Goal: Use online tool/utility: Utilize a website feature to perform a specific function

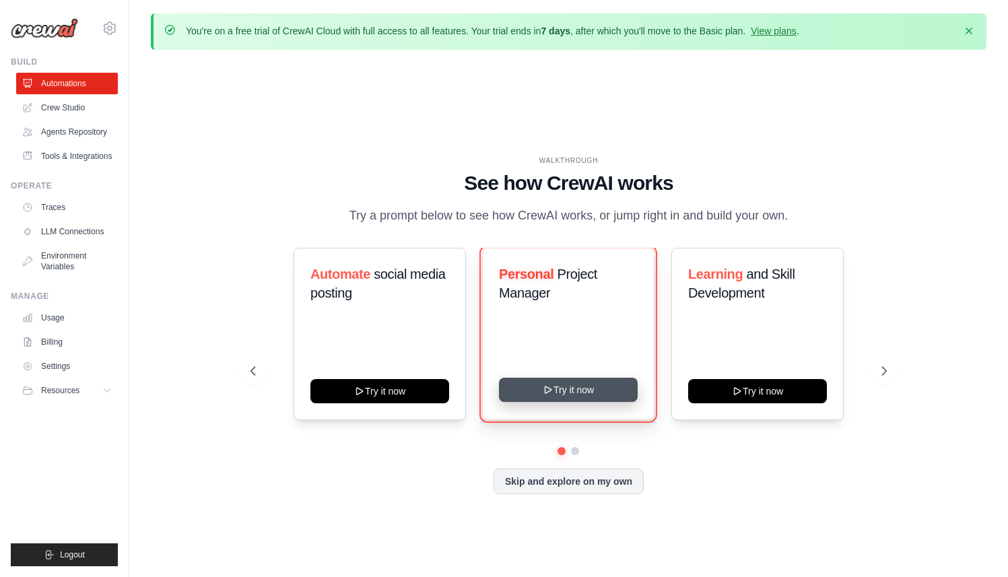
click at [589, 397] on button "Try it now" at bounding box center [568, 390] width 139 height 24
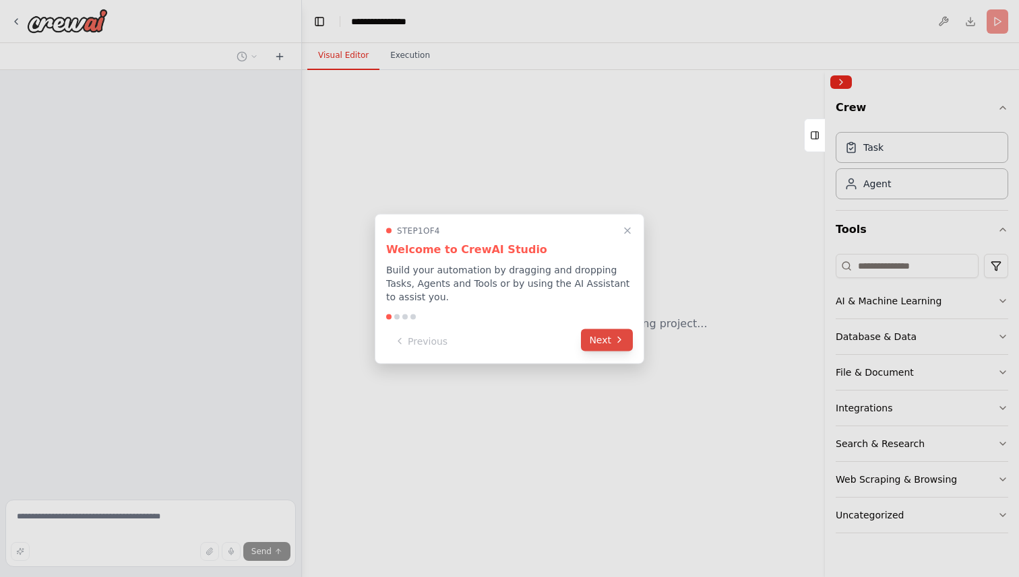
click at [618, 344] on icon at bounding box center [619, 340] width 11 height 11
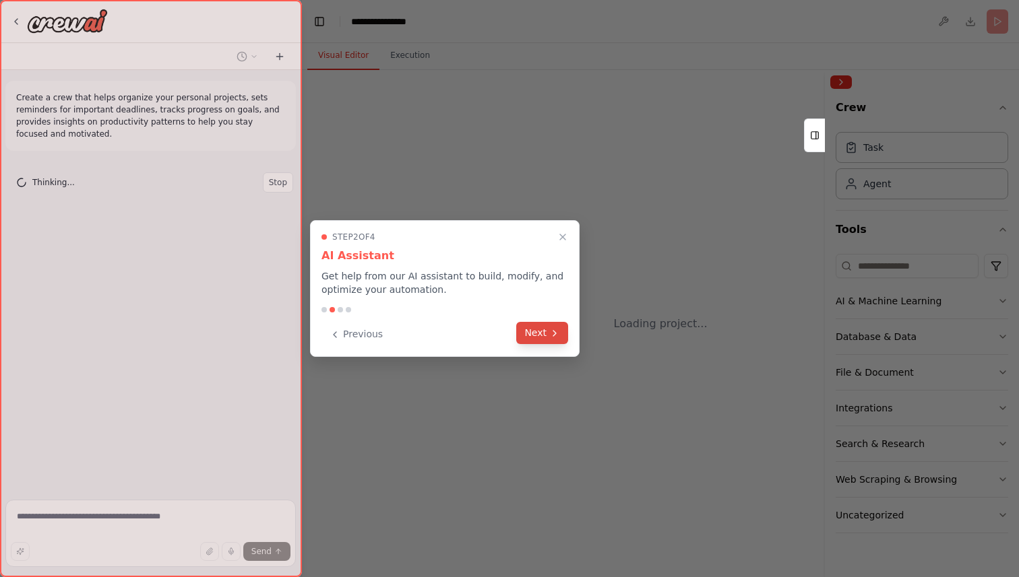
click at [555, 338] on icon at bounding box center [554, 333] width 11 height 11
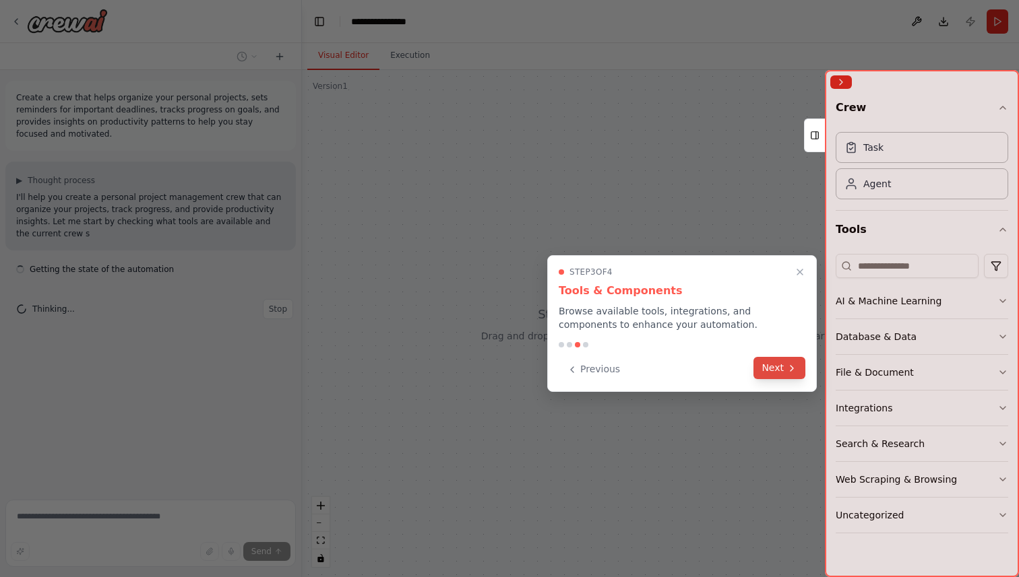
click at [788, 373] on icon at bounding box center [791, 368] width 11 height 11
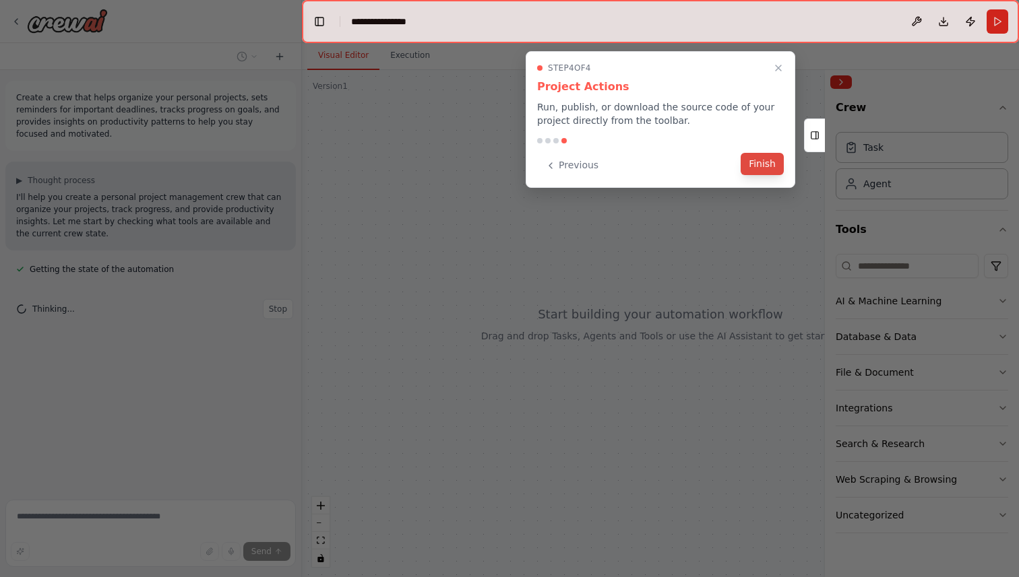
click at [759, 160] on button "Finish" at bounding box center [761, 164] width 43 height 22
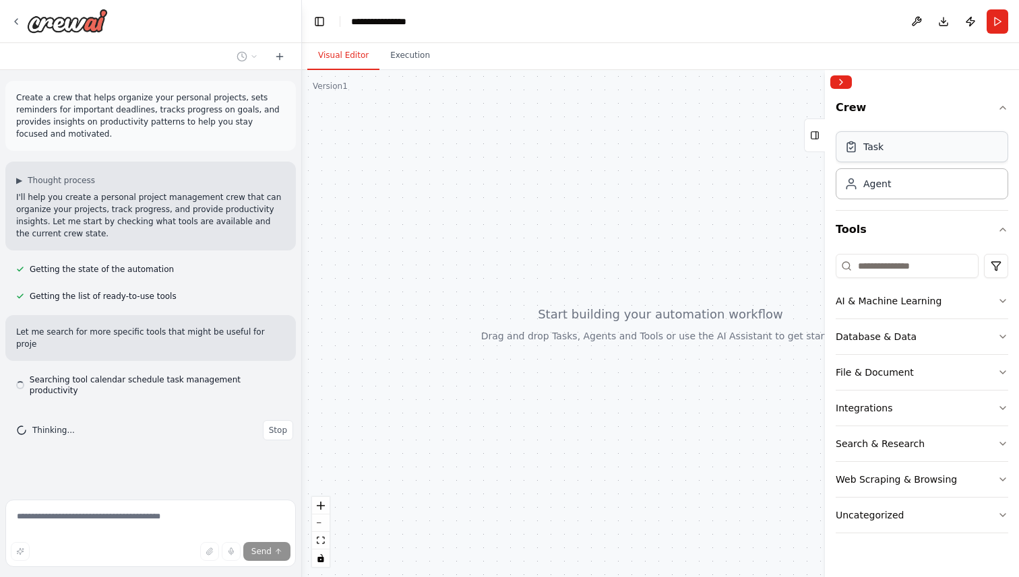
click at [938, 152] on div "Task" at bounding box center [921, 146] width 172 height 31
click at [969, 339] on button "Database & Data" at bounding box center [921, 336] width 172 height 35
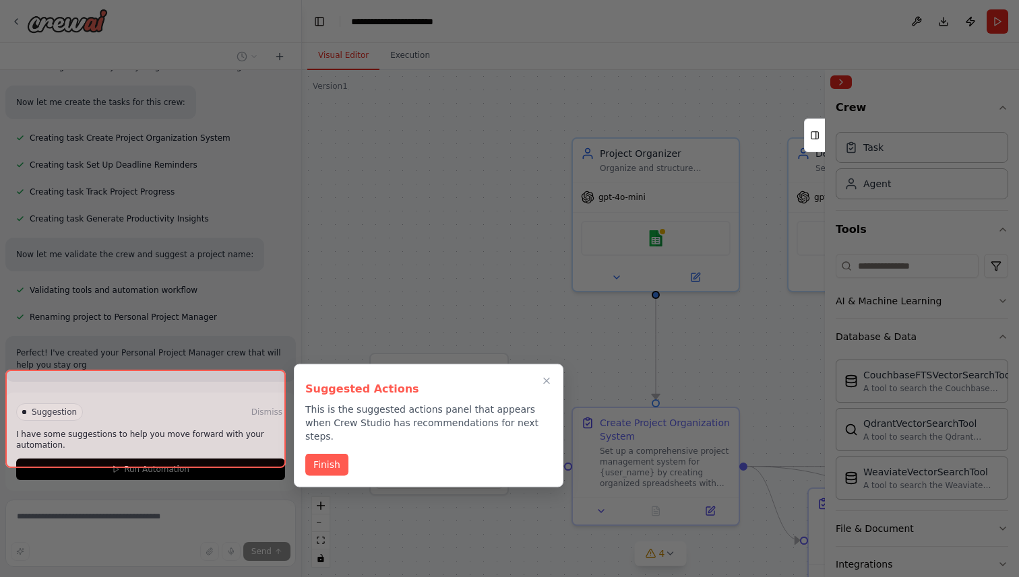
scroll to position [864, 0]
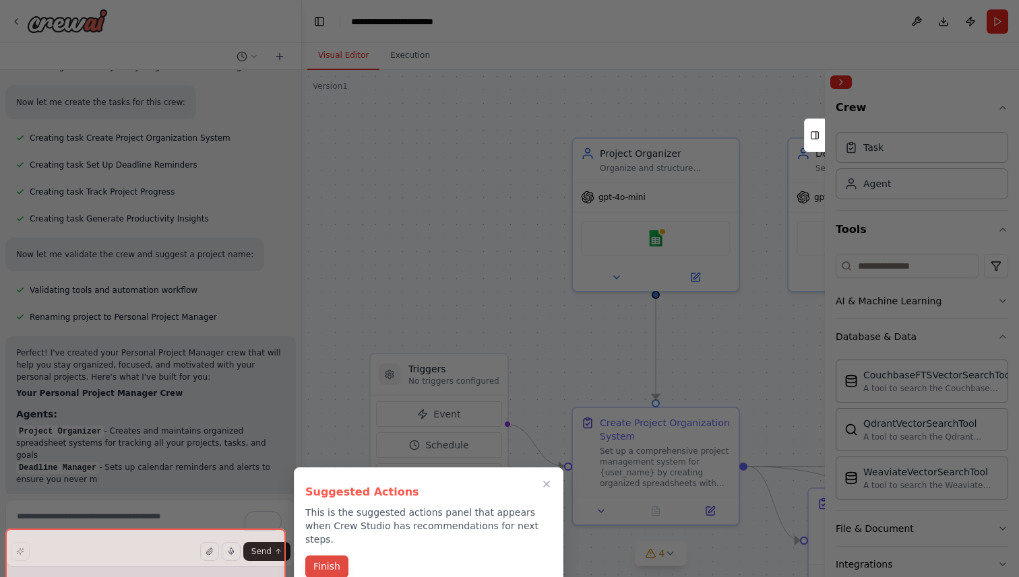
click at [337, 556] on button "Finish" at bounding box center [326, 567] width 43 height 22
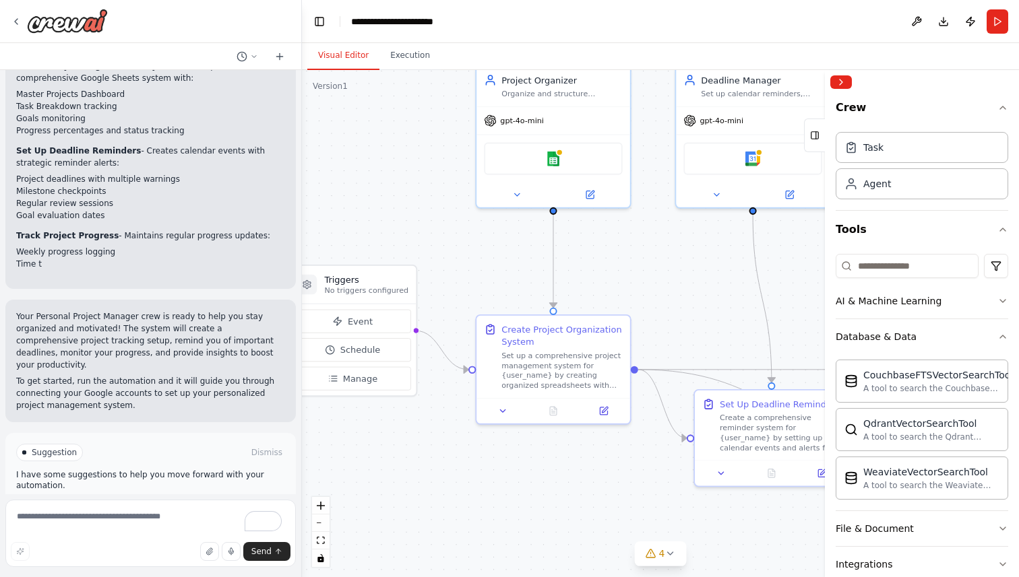
drag, startPoint x: 566, startPoint y: 311, endPoint x: 448, endPoint y: 253, distance: 131.7
click at [448, 253] on div ".deletable-edge-delete-btn { width: 20px; height: 20px; border: 0px solid #ffff…" at bounding box center [660, 323] width 717 height 507
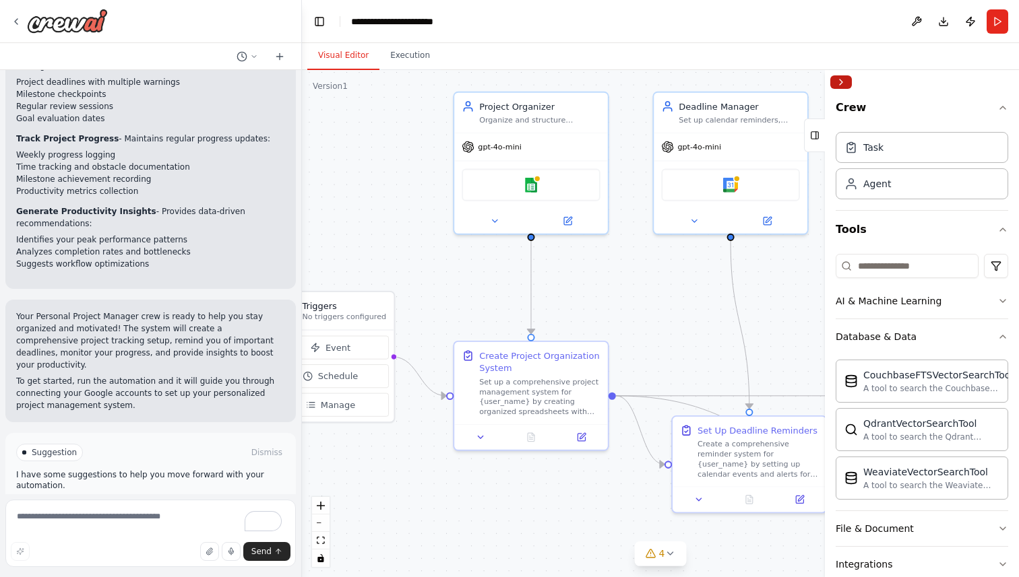
click at [842, 77] on button "Collapse right sidebar" at bounding box center [841, 81] width 22 height 13
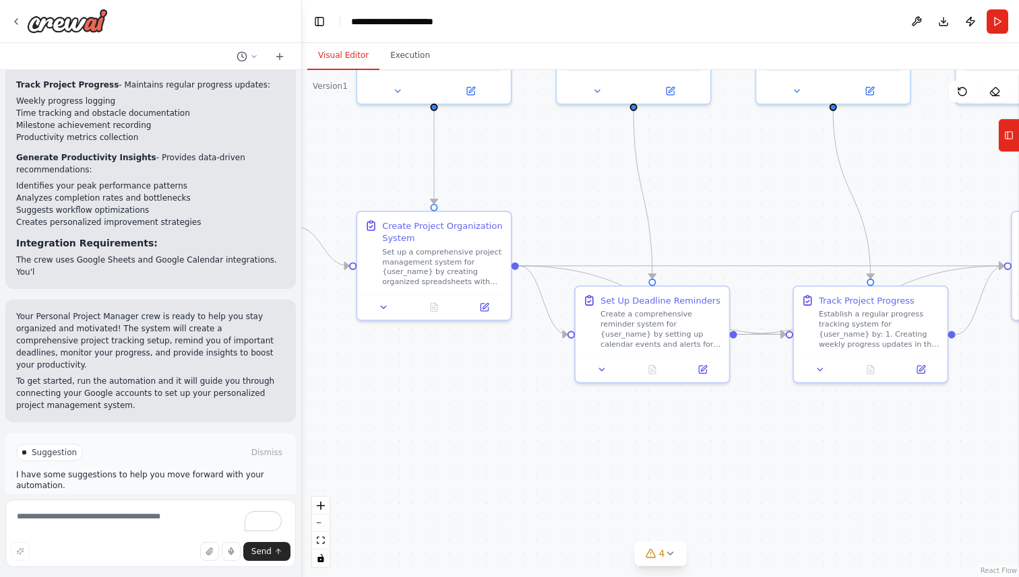
drag, startPoint x: 862, startPoint y: 304, endPoint x: 757, endPoint y: 177, distance: 164.7
click at [757, 177] on div ".deletable-edge-delete-btn { width: 20px; height: 20px; border: 0px solid #ffff…" at bounding box center [660, 323] width 717 height 507
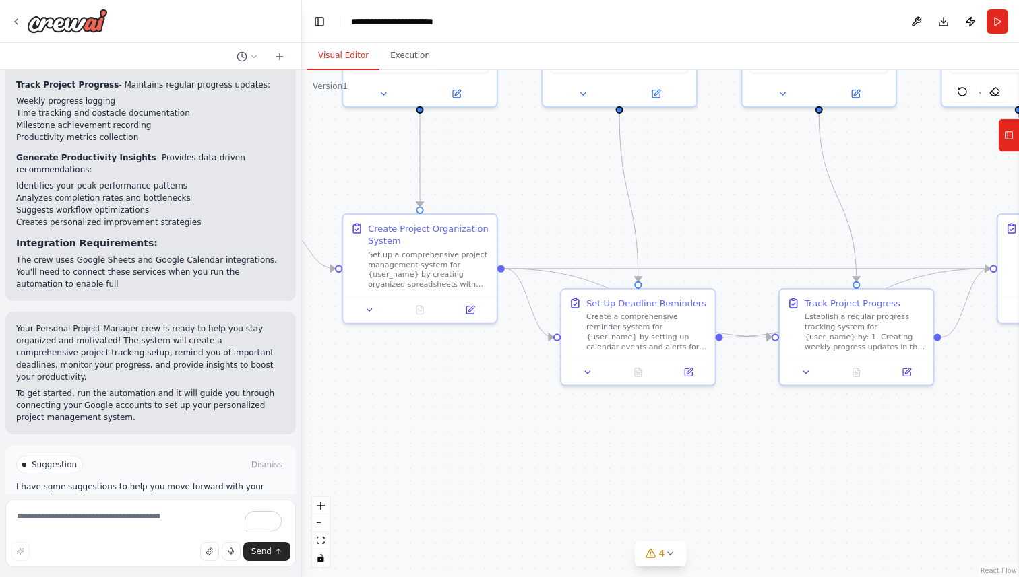
scroll to position [1527, 0]
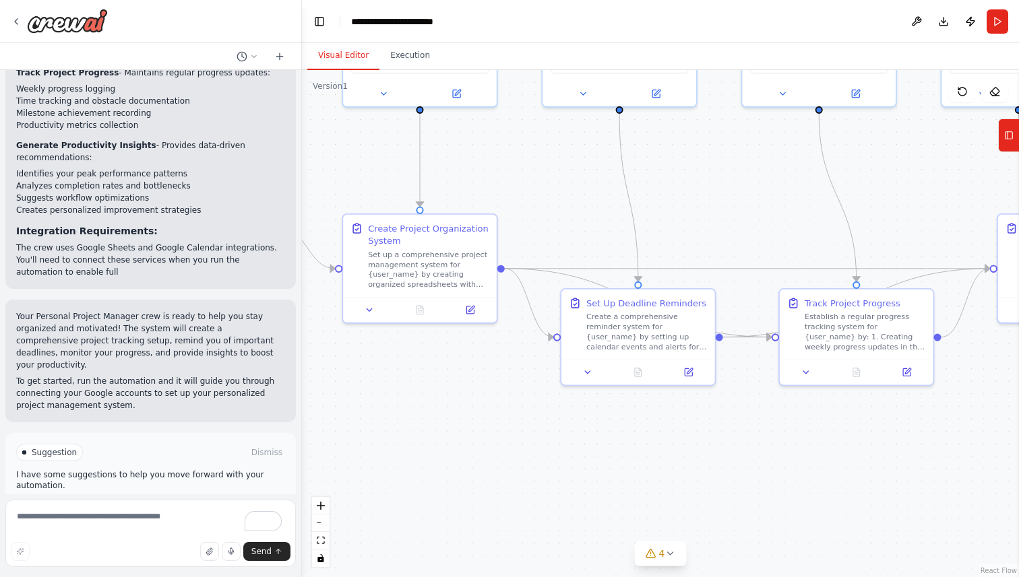
drag, startPoint x: 764, startPoint y: 180, endPoint x: 584, endPoint y: 206, distance: 181.8
click at [584, 206] on div ".deletable-edge-delete-btn { width: 20px; height: 20px; border: 0px solid #ffff…" at bounding box center [660, 323] width 717 height 507
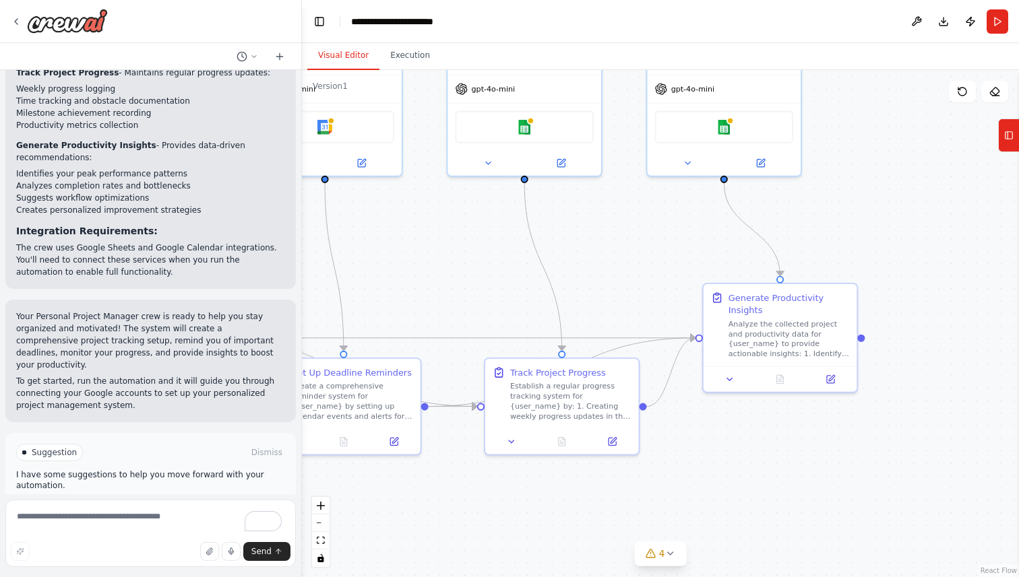
drag, startPoint x: 738, startPoint y: 226, endPoint x: 580, endPoint y: 269, distance: 163.6
click at [581, 269] on div ".deletable-edge-delete-btn { width: 20px; height: 20px; border: 0px solid #ffff…" at bounding box center [660, 323] width 717 height 507
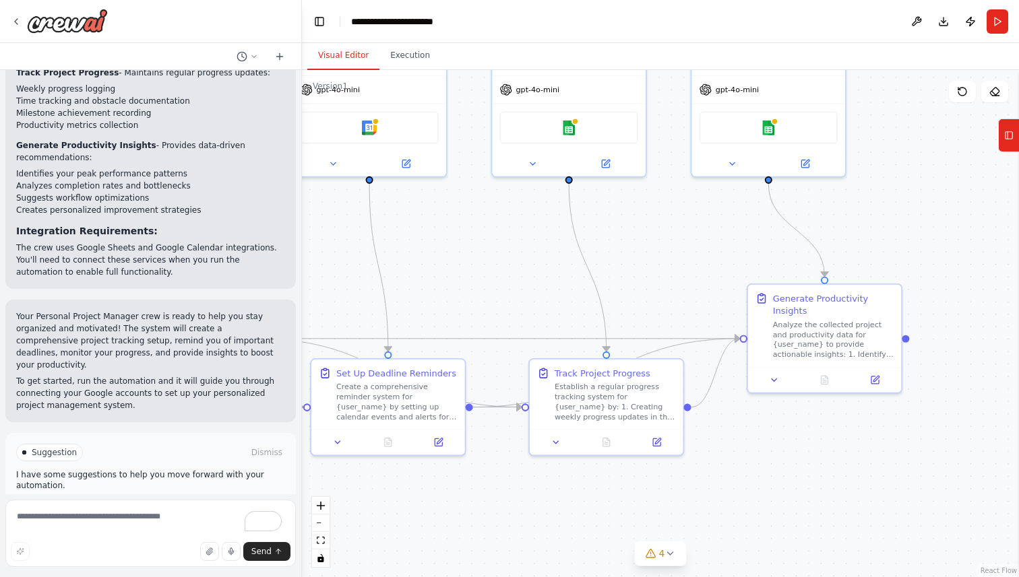
drag, startPoint x: 573, startPoint y: 263, endPoint x: 853, endPoint y: 263, distance: 280.2
click at [850, 265] on div ".deletable-edge-delete-btn { width: 20px; height: 20px; border: 0px solid #ffff…" at bounding box center [660, 323] width 717 height 507
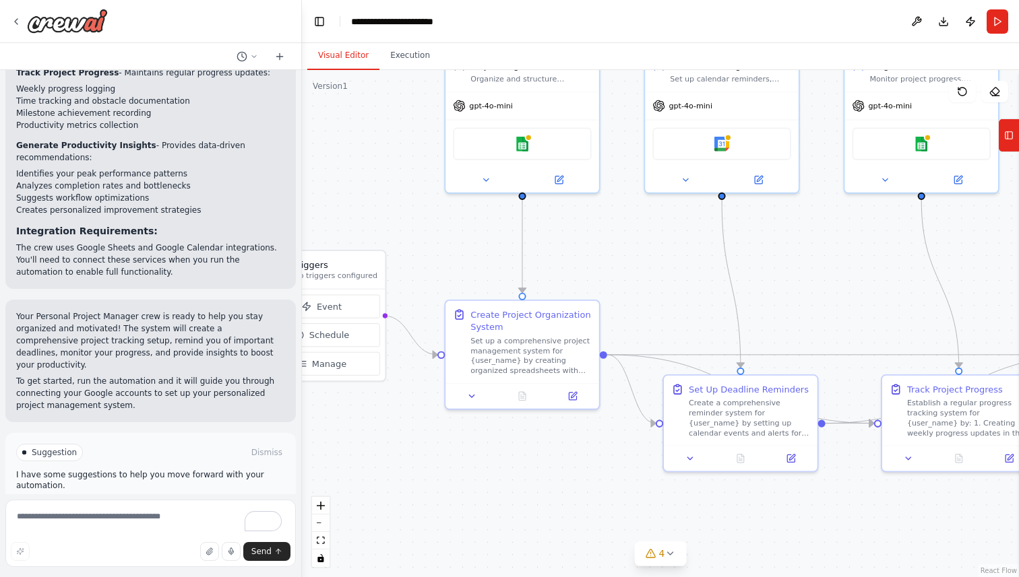
drag, startPoint x: 658, startPoint y: 272, endPoint x: 858, endPoint y: 286, distance: 199.9
click at [854, 286] on div ".deletable-edge-delete-btn { width: 20px; height: 20px; border: 0px solid #ffff…" at bounding box center [660, 323] width 717 height 507
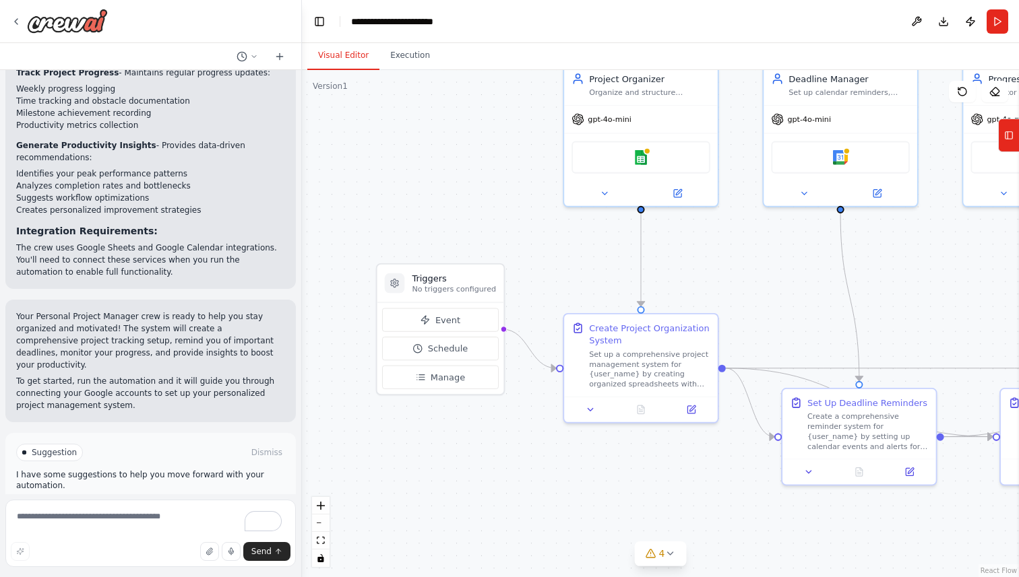
drag, startPoint x: 701, startPoint y: 267, endPoint x: 843, endPoint y: 314, distance: 149.6
click at [843, 314] on div ".deletable-edge-delete-btn { width: 20px; height: 20px; border: 0px solid #ffff…" at bounding box center [660, 323] width 717 height 507
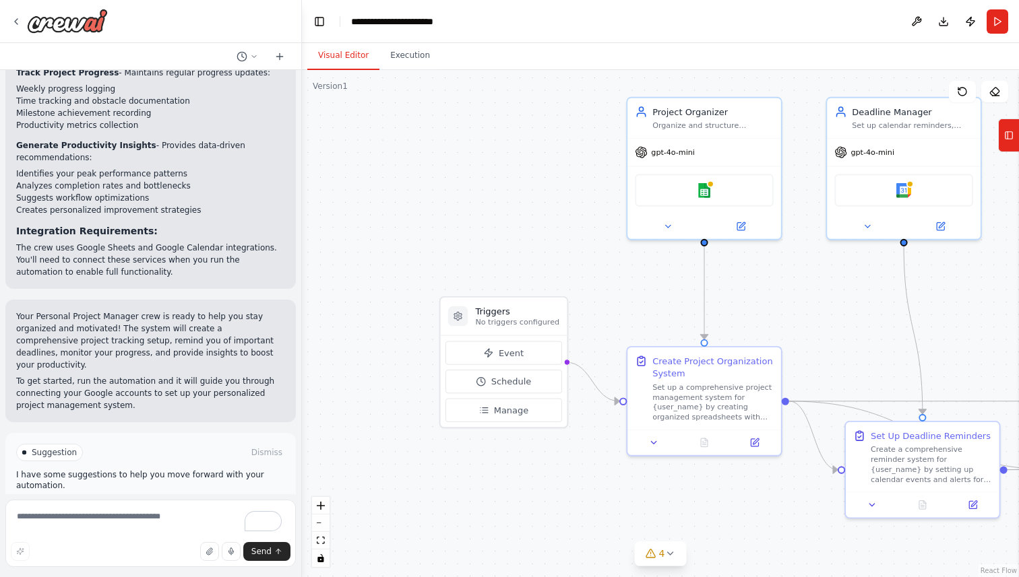
click at [501, 201] on div ".deletable-edge-delete-btn { width: 20px; height: 20px; border: 0px solid #ffff…" at bounding box center [660, 323] width 717 height 507
